Goal: Check status: Check status

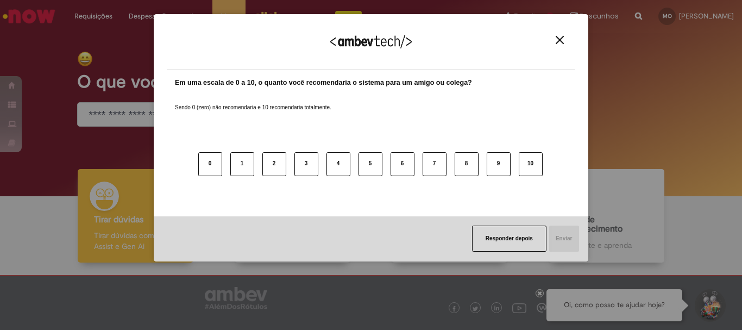
click at [560, 40] on img "Close" at bounding box center [560, 40] width 8 height 8
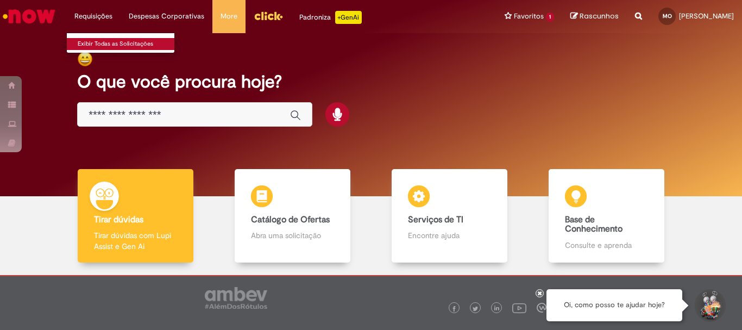
click at [108, 45] on link "Exibir Todas as Solicitações" at bounding box center [127, 44] width 120 height 12
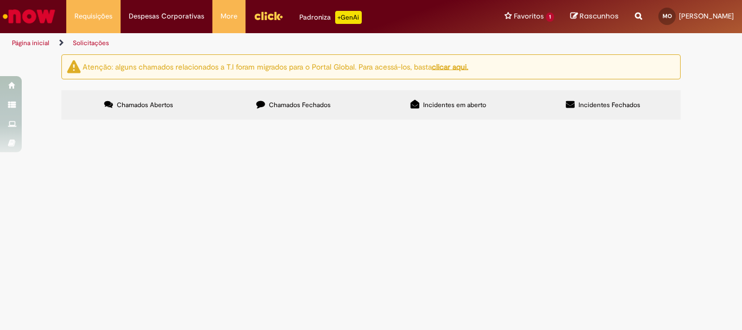
click at [452, 71] on u "clicar aqui." at bounding box center [450, 66] width 36 height 10
click at [113, 42] on link "Exibir Todas as Solicitações" at bounding box center [127, 44] width 120 height 12
click at [130, 41] on link "Exibir Todas as Solicitações" at bounding box center [127, 44] width 120 height 12
click at [0, 0] on button at bounding box center [0, 0] width 0 height 0
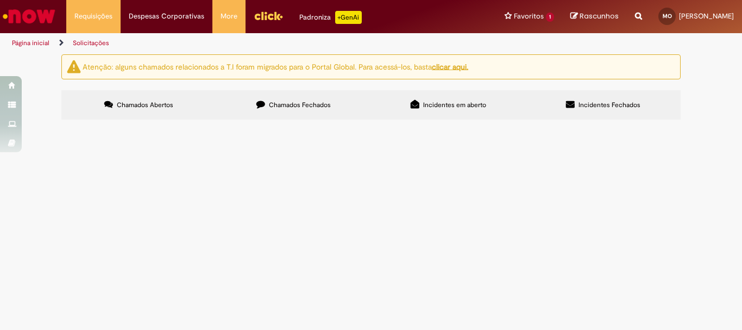
click at [0, 0] on button at bounding box center [0, 0] width 0 height 0
click at [423, 103] on span "Incidentes em aberto" at bounding box center [454, 105] width 63 height 9
click at [30, 10] on img "Ir para a Homepage" at bounding box center [29, 16] width 56 height 22
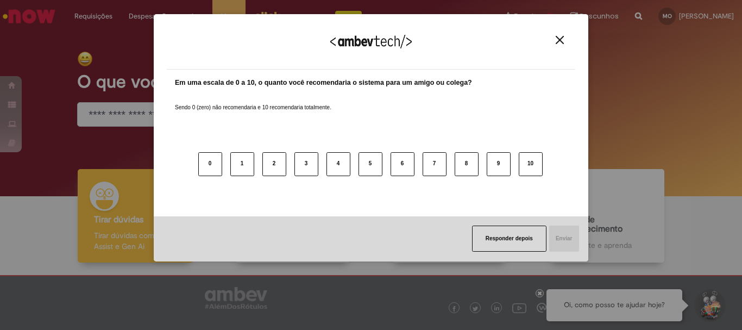
click at [562, 48] on div "Agradecemos seu feedback!" at bounding box center [371, 48] width 409 height 42
click at [568, 38] on div "Agradecemos seu feedback!" at bounding box center [371, 48] width 409 height 42
click at [564, 38] on button "Close" at bounding box center [560, 39] width 15 height 9
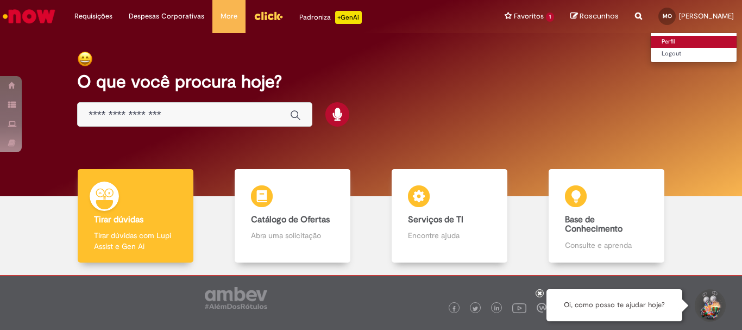
click at [651, 39] on link "Perfil" at bounding box center [694, 42] width 86 height 12
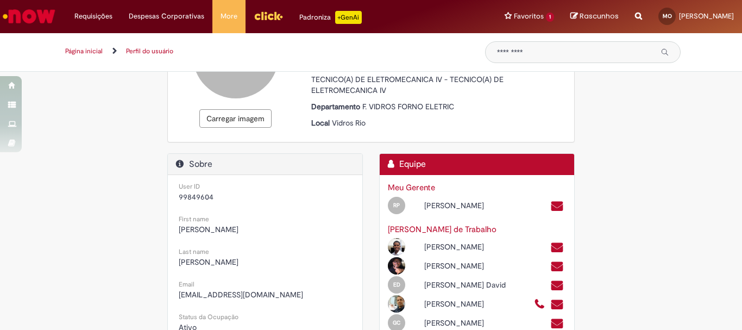
scroll to position [217, 0]
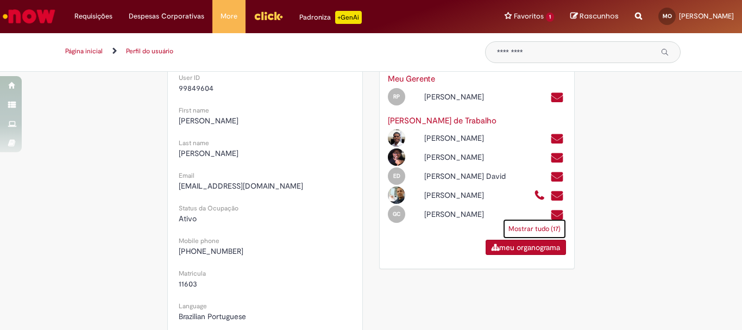
click at [551, 239] on link "Mostrar tudo (17)" at bounding box center [534, 229] width 63 height 20
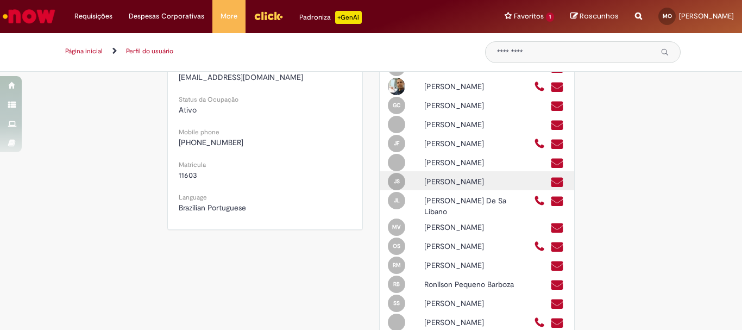
scroll to position [272, 0]
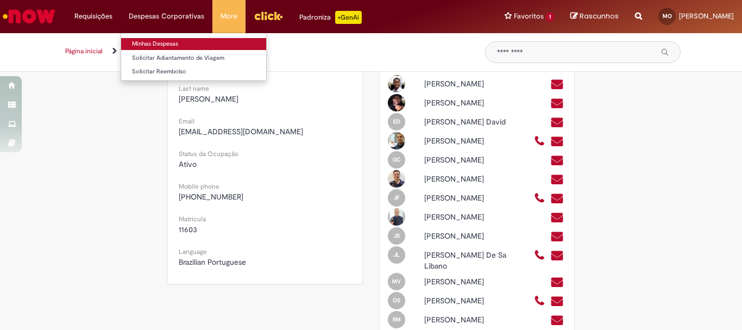
click at [168, 45] on link "Minhas Despesas" at bounding box center [193, 44] width 145 height 12
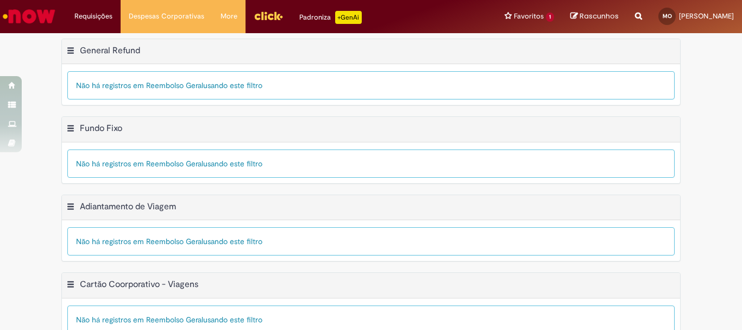
click at [262, 17] on img "Menu Cabeçalho" at bounding box center [268, 16] width 29 height 16
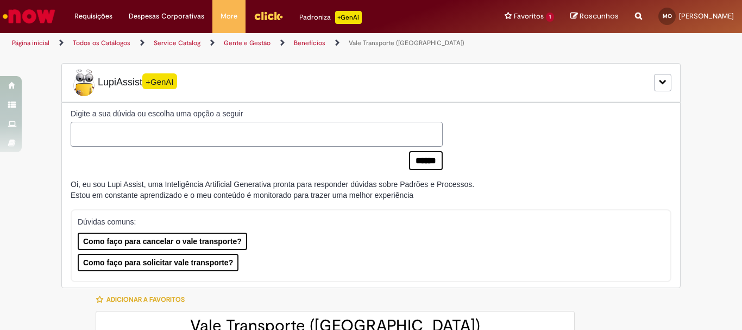
type input "********"
type input "**********"
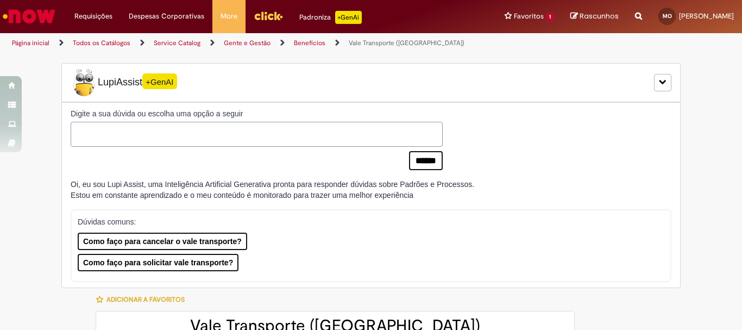
type input "****"
type input "**********"
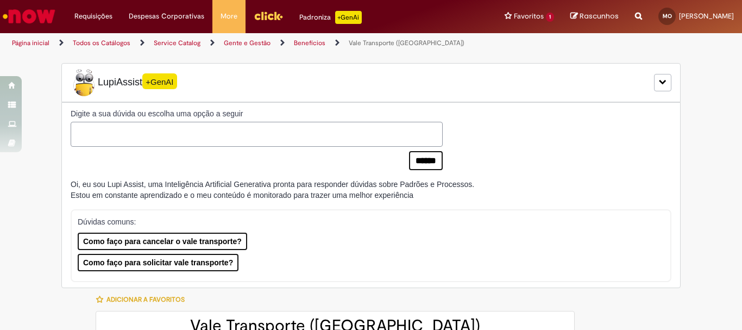
type input "**********"
click at [109, 42] on link "Exibir Todas as Solicitações" at bounding box center [127, 44] width 120 height 12
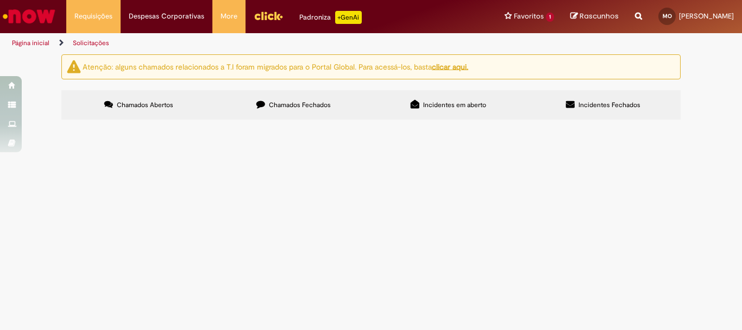
click at [0, 0] on div "Não há registros em Item solicitado usando este filtro" at bounding box center [0, 0] width 0 height 0
click at [281, 111] on label "Chamados Fechados" at bounding box center [293, 104] width 155 height 29
click at [0, 0] on span "Em processamento" at bounding box center [0, 0] width 0 height 0
drag, startPoint x: 459, startPoint y: 189, endPoint x: 313, endPoint y: 177, distance: 146.7
click at [0, 0] on span "Em processamento" at bounding box center [0, 0] width 0 height 0
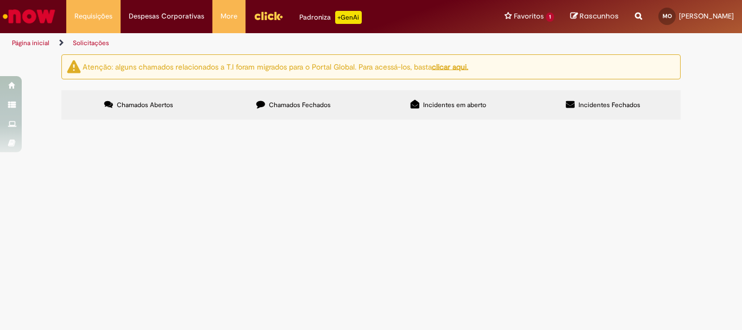
click at [0, 0] on span "Não será necessário o vale transporte." at bounding box center [0, 0] width 0 height 0
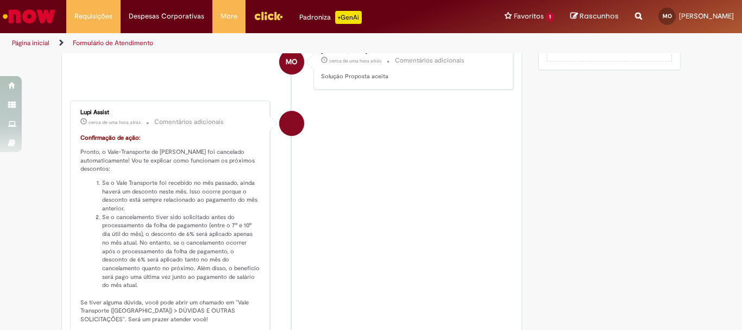
scroll to position [769, 0]
